Goal: Find specific page/section: Find specific page/section

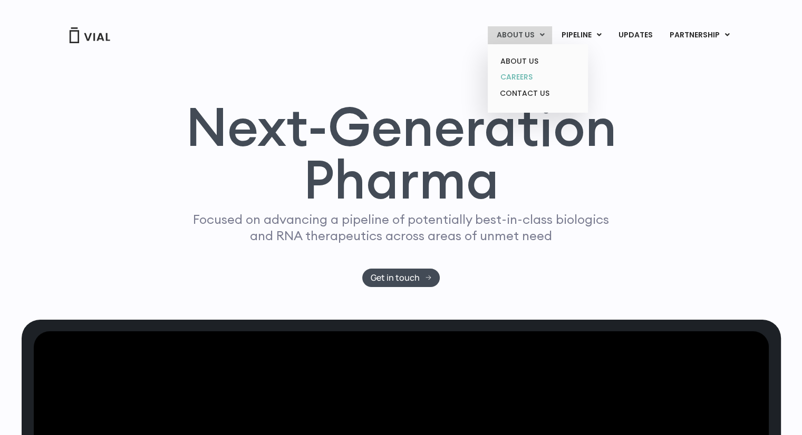
click at [525, 77] on link "CAREERS" at bounding box center [537, 77] width 92 height 16
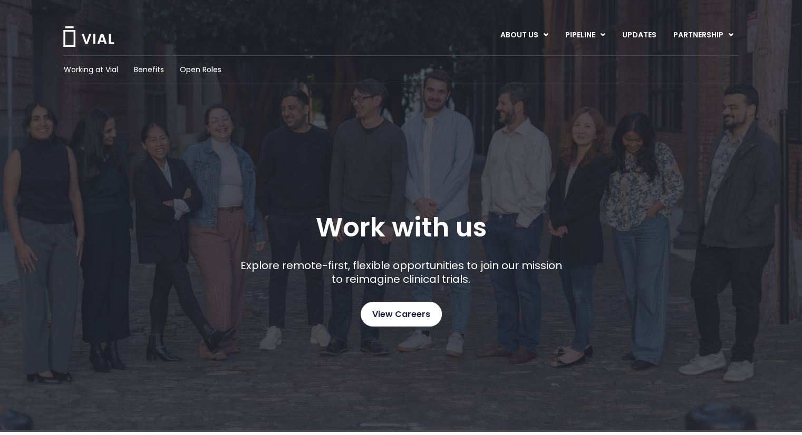
click at [412, 320] on span "View Careers" at bounding box center [401, 315] width 58 height 14
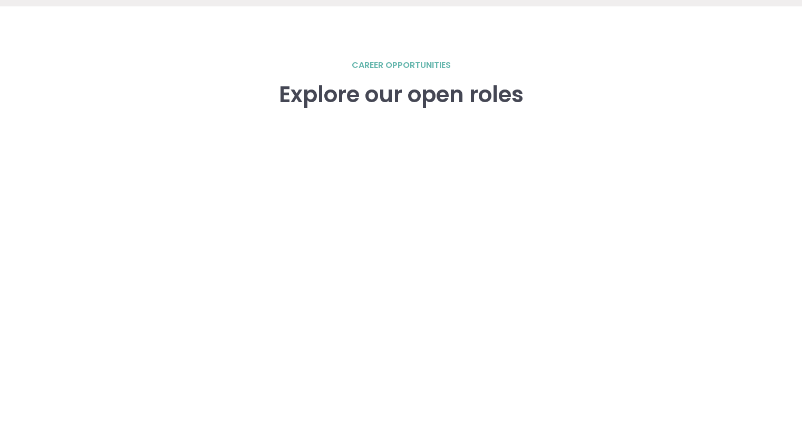
scroll to position [1458, 0]
